Goal: Use online tool/utility: Utilize a website feature to perform a specific function

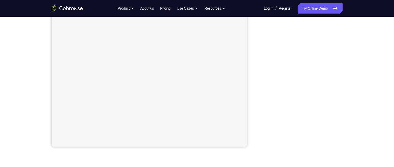
scroll to position [95, 0]
click at [372, 44] on div "Your Support Agent Your Customer Web iOS Android Next Steps We’d be happy to gi…" at bounding box center [197, 92] width 394 height 343
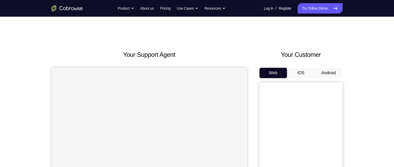
click at [336, 71] on button "Android" at bounding box center [329, 73] width 28 height 10
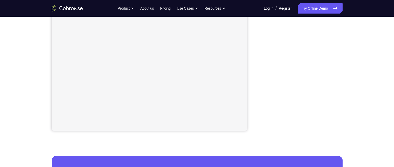
scroll to position [110, 0]
